Goal: Task Accomplishment & Management: Manage account settings

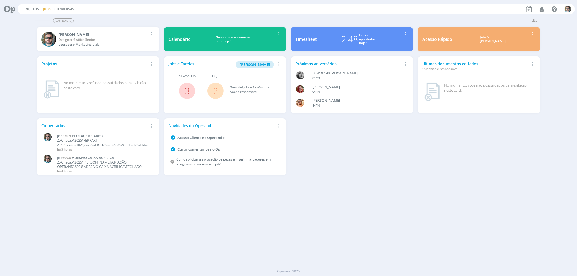
click at [47, 9] on link "Jobs" at bounding box center [47, 9] width 8 height 5
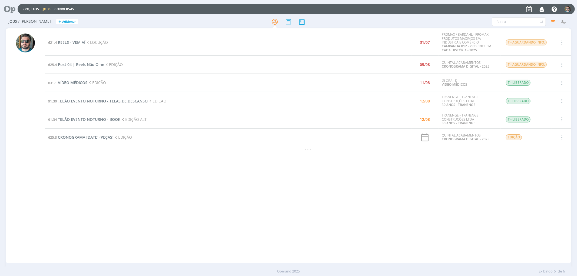
click at [101, 100] on span "TELÃO EVENTO NOTURNO - TELAS DE DESCANSO" at bounding box center [103, 100] width 90 height 5
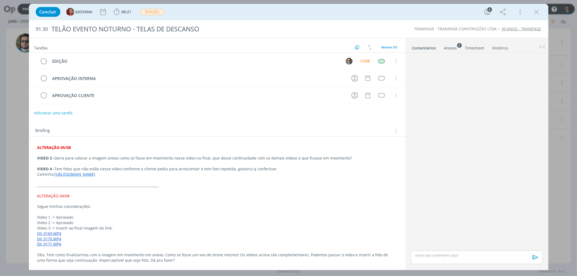
click at [37, 115] on button "Adicionar uma tarefa" at bounding box center [53, 112] width 38 height 9
click at [337, 114] on icon "dialog" at bounding box center [340, 113] width 8 height 8
type input "EDIÇÃO"
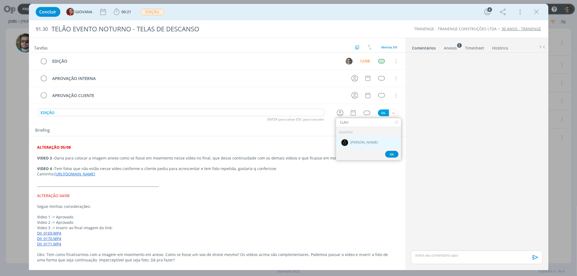
type input "CLAU"
click at [363, 146] on div "[PERSON_NAME]" at bounding box center [368, 142] width 65 height 11
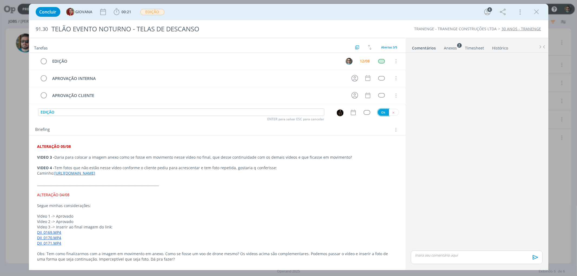
click at [378, 113] on button "Ok" at bounding box center [383, 112] width 11 height 7
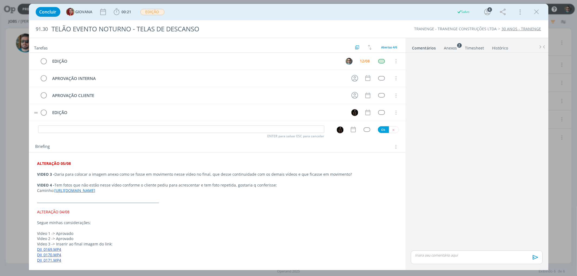
click at [34, 112] on tr "EDIÇÃO Cancelar" at bounding box center [217, 112] width 377 height 17
click at [380, 63] on div "dialog" at bounding box center [381, 61] width 7 height 5
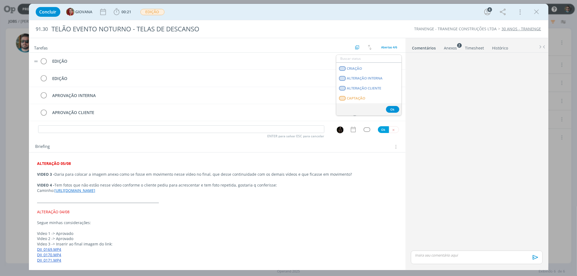
scroll to position [60, 0]
click at [355, 88] on span "EDIÇÃO" at bounding box center [353, 87] width 13 height 4
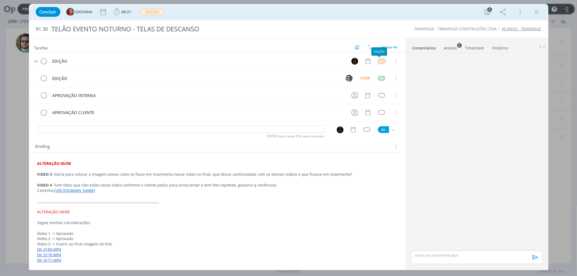
click at [378, 61] on div "dialog" at bounding box center [381, 61] width 7 height 5
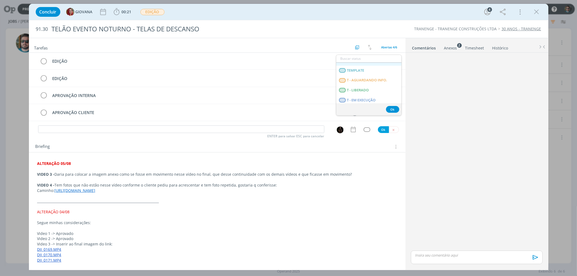
scroll to position [138, 0]
click at [365, 80] on span "T - LIBERADO" at bounding box center [358, 78] width 22 height 4
click at [535, 14] on icon "dialog" at bounding box center [537, 12] width 8 height 8
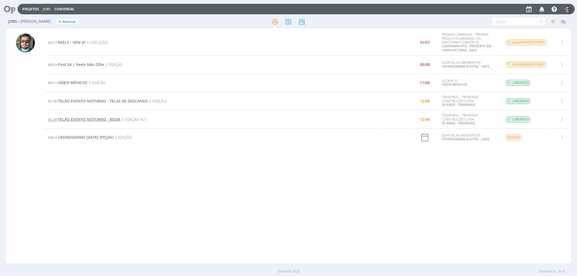
click at [93, 120] on span "TELÃO EVENTO NOTURNO - BOOK" at bounding box center [89, 119] width 62 height 5
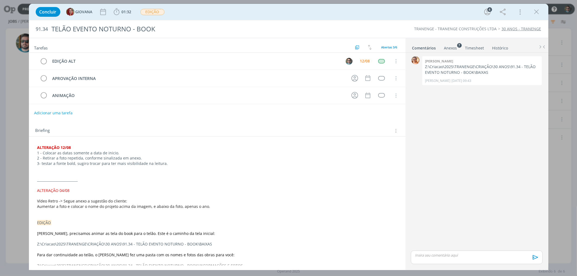
click at [67, 111] on button "Adicionar uma tarefa" at bounding box center [53, 112] width 38 height 9
type input "C"
type input "EDIÇÃO"
click at [340, 114] on icon "dialog" at bounding box center [340, 113] width 8 height 8
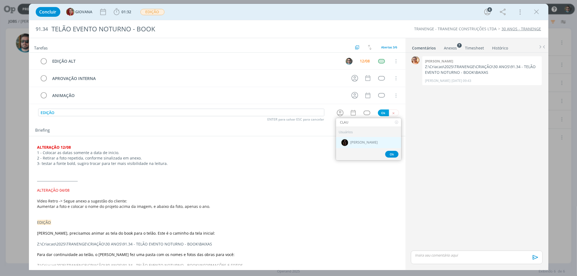
type input "CLAU"
click at [358, 142] on span "[PERSON_NAME]" at bounding box center [363, 142] width 27 height 4
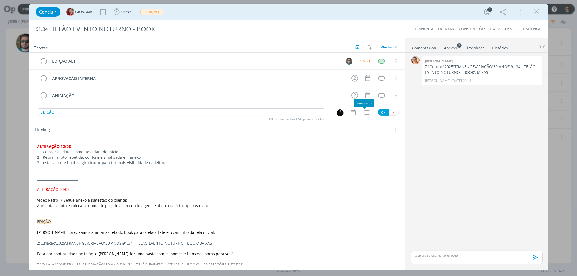
click at [364, 113] on div "dialog" at bounding box center [367, 112] width 7 height 5
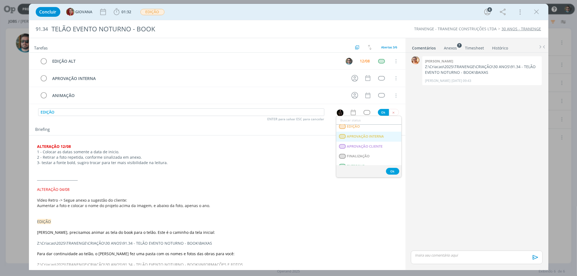
scroll to position [138, 0]
click at [363, 140] on span "T - LIBERADO" at bounding box center [358, 140] width 22 height 4
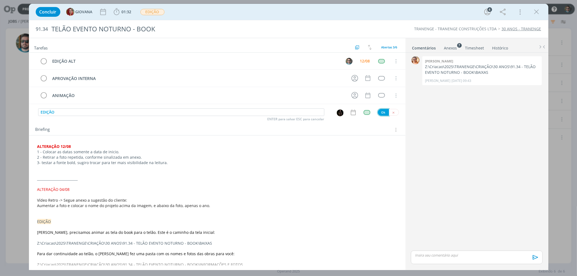
click at [380, 114] on button "Ok" at bounding box center [383, 112] width 11 height 7
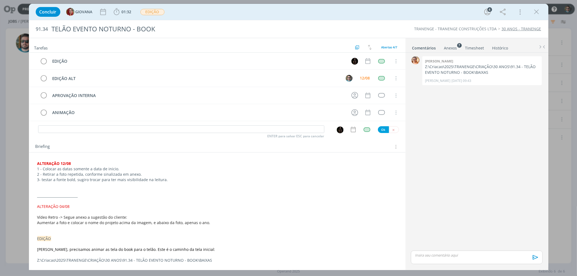
click at [181, 185] on p "dialog" at bounding box center [217, 185] width 360 height 5
click at [534, 11] on icon "dialog" at bounding box center [537, 12] width 8 height 8
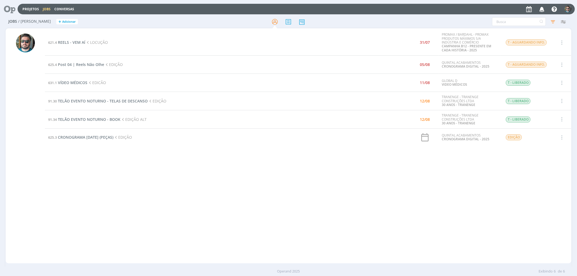
click at [172, 236] on div "621.4 REELS - VEM AÍ LOCUÇÃO 31/07 PROMAX / BARDAHL - PROMAX PRODUTOS MÁXIMOS S…" at bounding box center [308, 145] width 526 height 233
click at [89, 101] on span "TELÃO EVENTO NOTURNO - TELAS DE DESCANSO" at bounding box center [103, 100] width 90 height 5
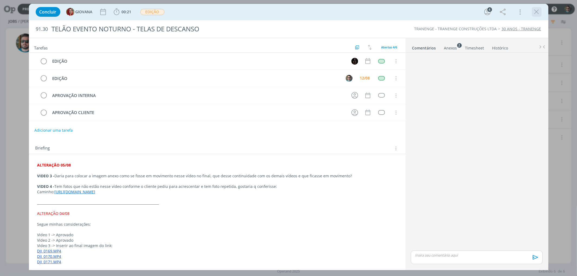
click at [536, 12] on icon "dialog" at bounding box center [537, 12] width 8 height 8
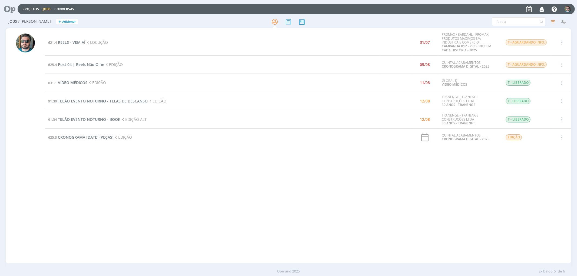
click at [110, 99] on span "TELÃO EVENTO NOTURNO - TELAS DE DESCANSO" at bounding box center [103, 100] width 90 height 5
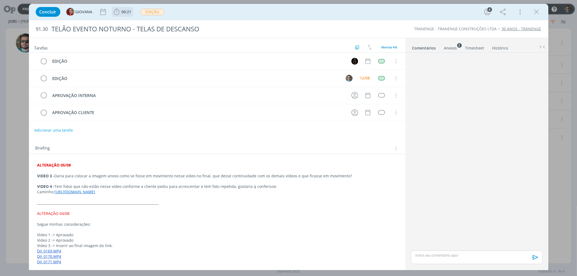
click at [120, 12] on icon "dialog" at bounding box center [117, 12] width 8 height 8
click at [129, 23] on button "Iniciar" at bounding box center [129, 24] width 21 height 8
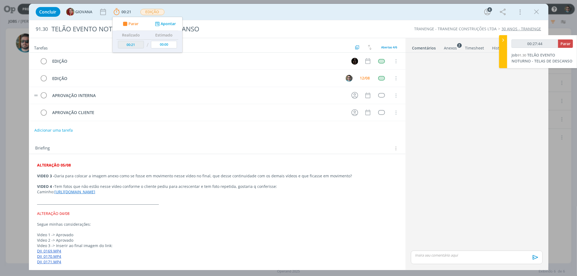
type input "00:28:44"
